Goal: Transaction & Acquisition: Purchase product/service

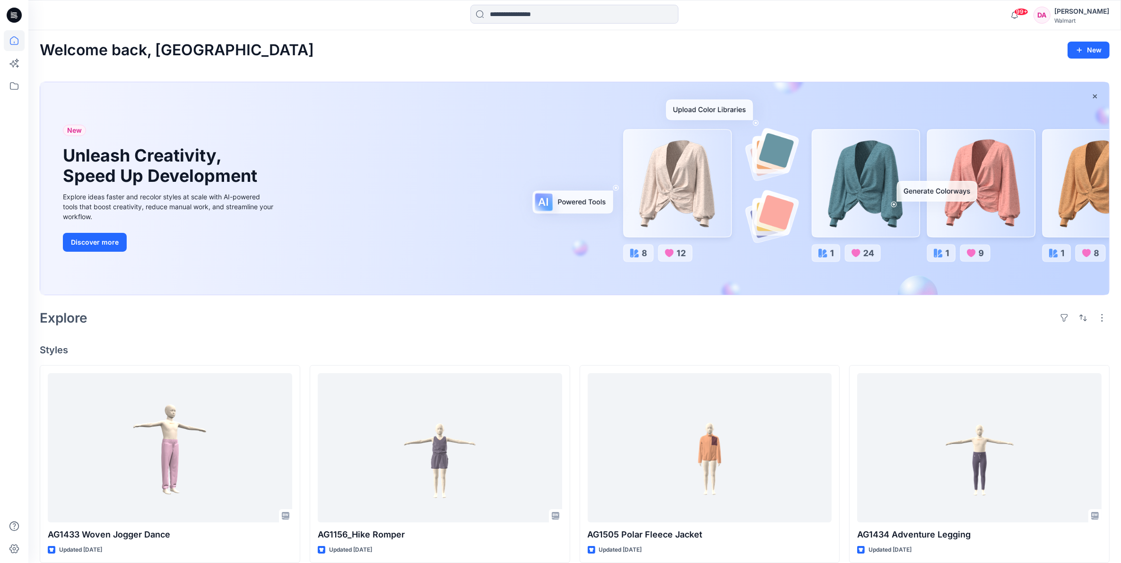
click at [1083, 9] on div "[PERSON_NAME]" at bounding box center [1081, 11] width 55 height 11
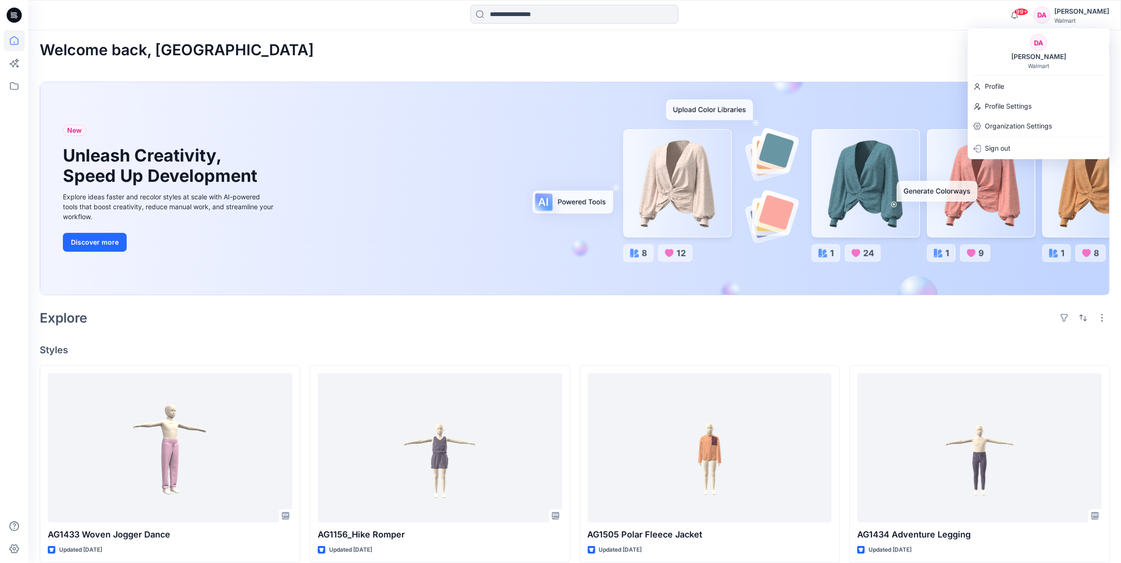
drag, startPoint x: 877, startPoint y: 51, endPoint x: 856, endPoint y: 51, distance: 21.7
click at [877, 51] on div "Welcome back, Dilnashin New" at bounding box center [575, 50] width 1070 height 17
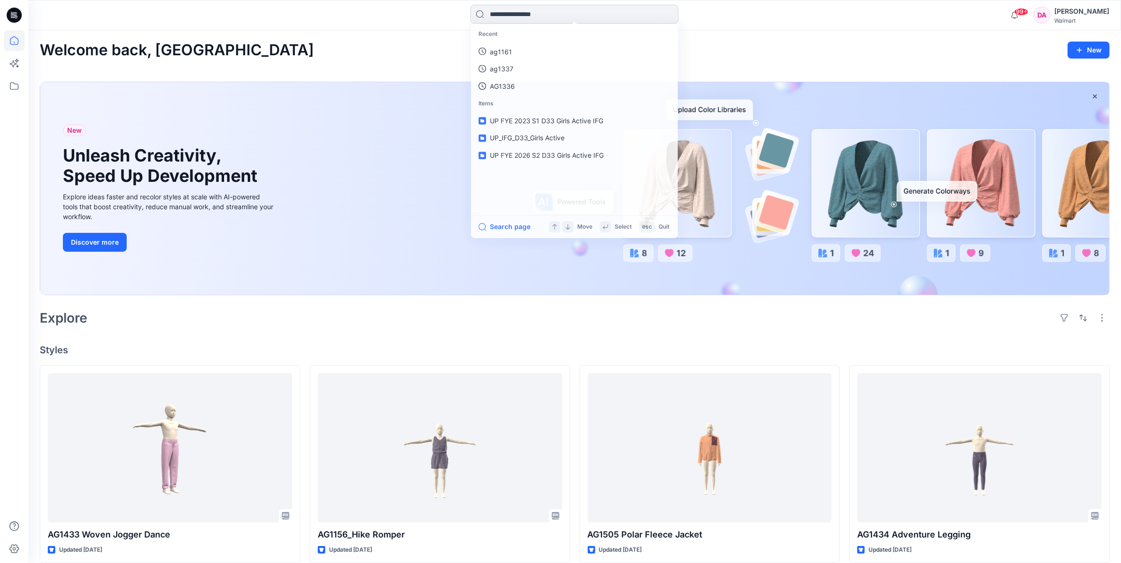
click at [590, 10] on input at bounding box center [574, 14] width 208 height 19
type input "******"
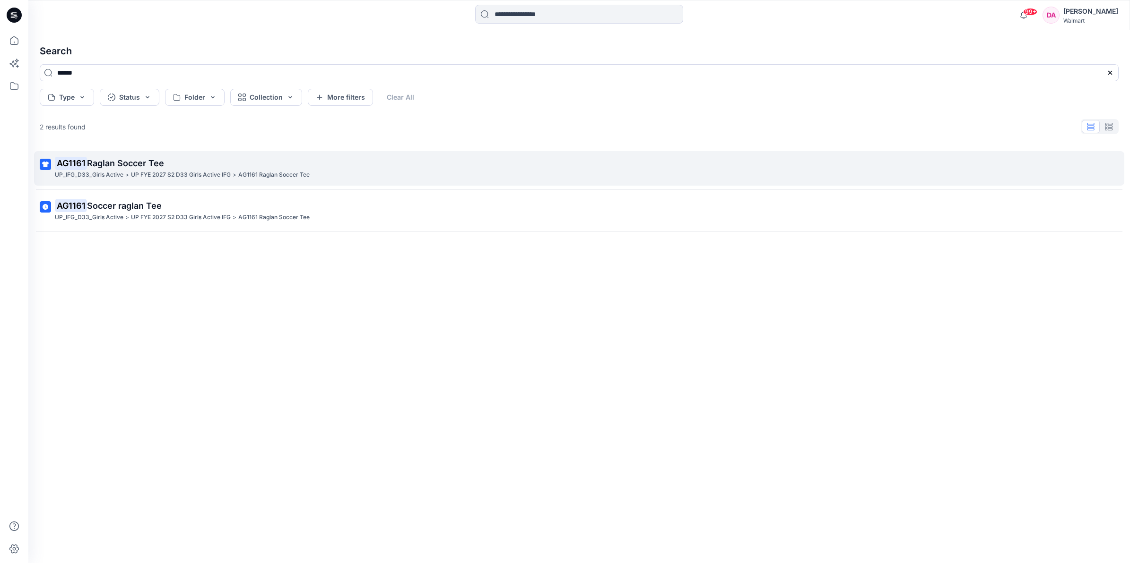
click at [346, 165] on p "AG1161 Raglan Soccer Tee" at bounding box center [578, 163] width 1046 height 13
